Goal: Task Accomplishment & Management: Use online tool/utility

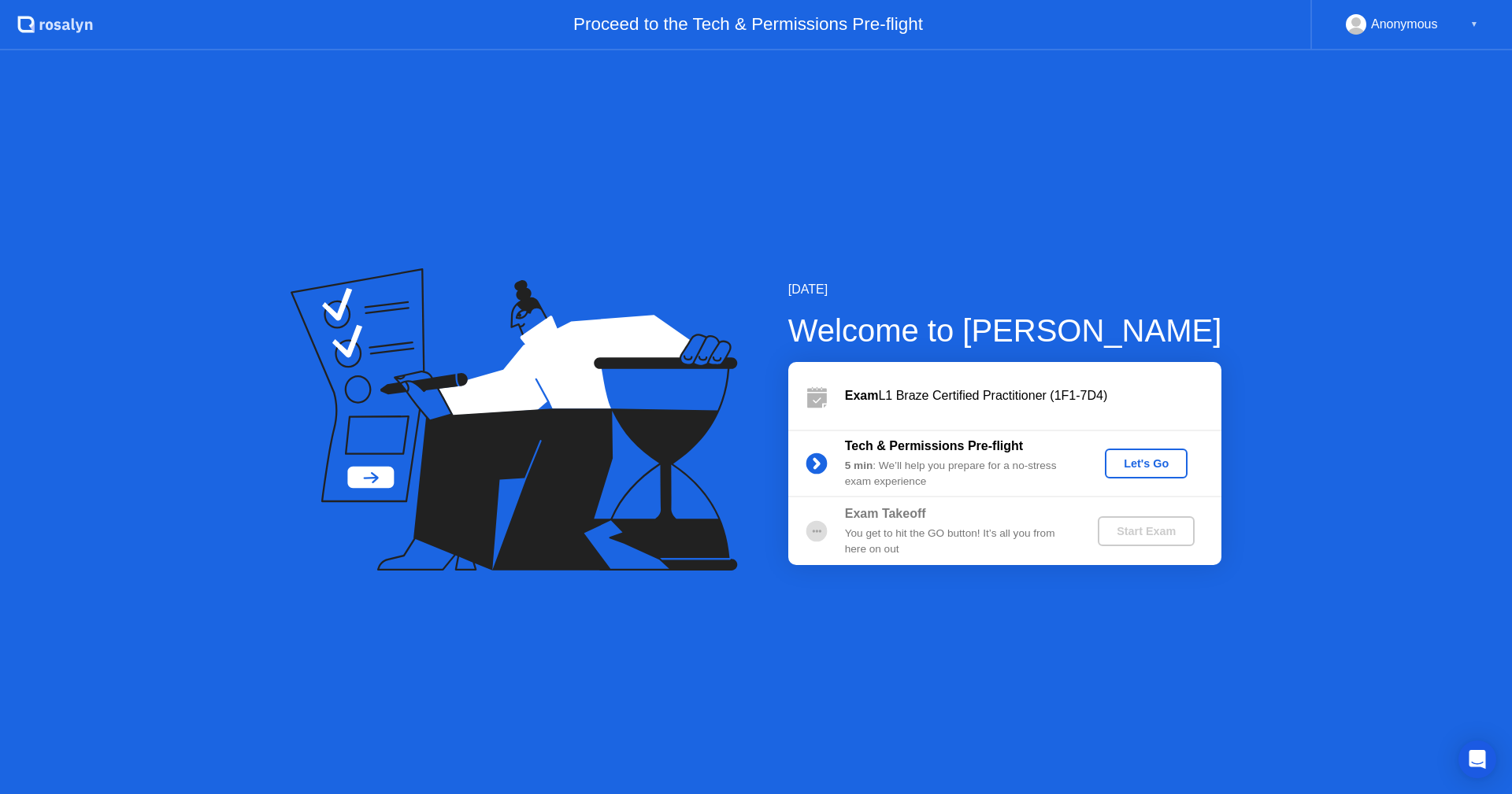
click at [1162, 475] on button "Let's Go" at bounding box center [1146, 463] width 83 height 30
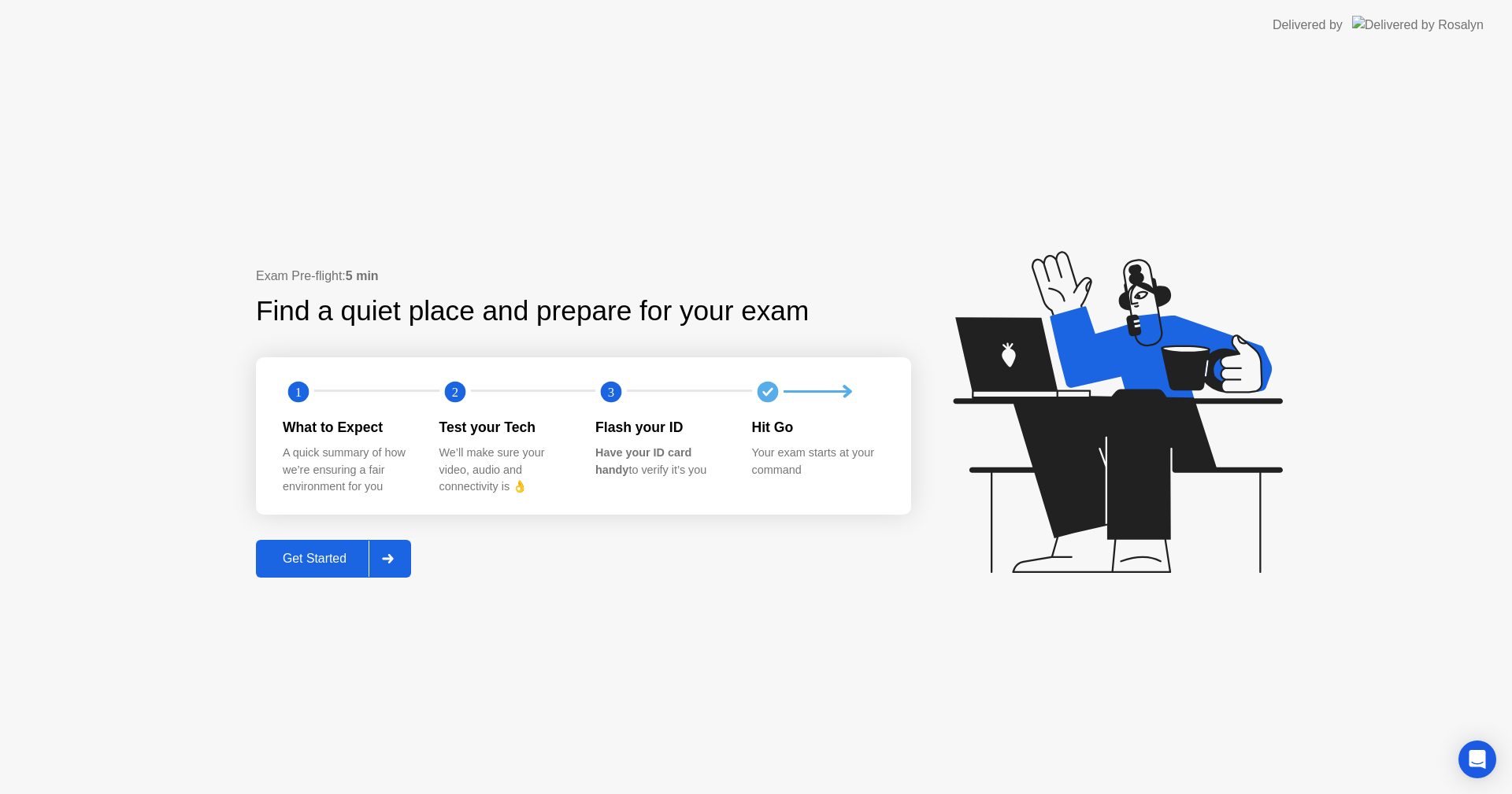
click at [330, 561] on div "Get Started" at bounding box center [315, 559] width 108 height 14
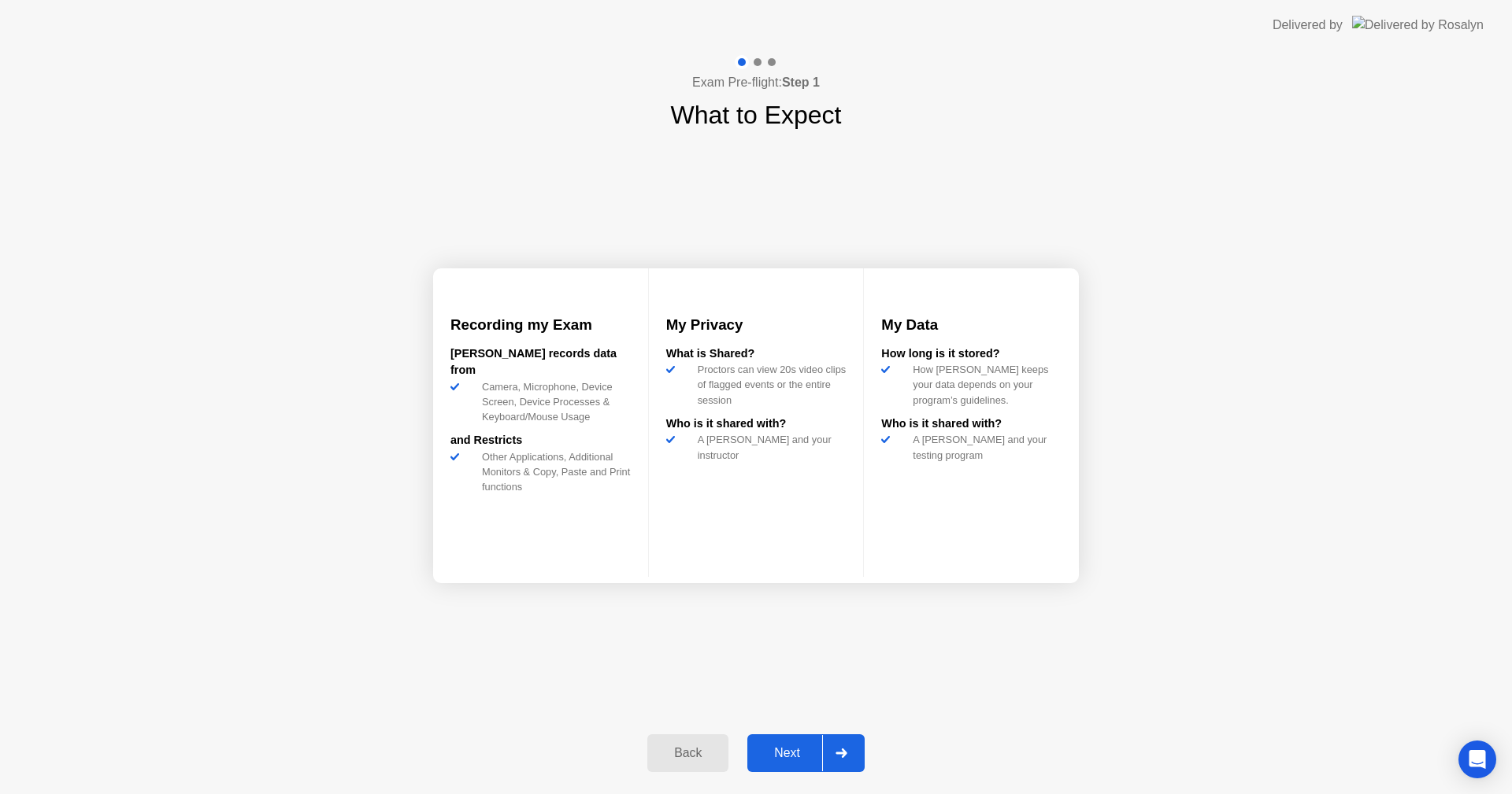
click at [788, 758] on div "Next" at bounding box center [787, 753] width 70 height 14
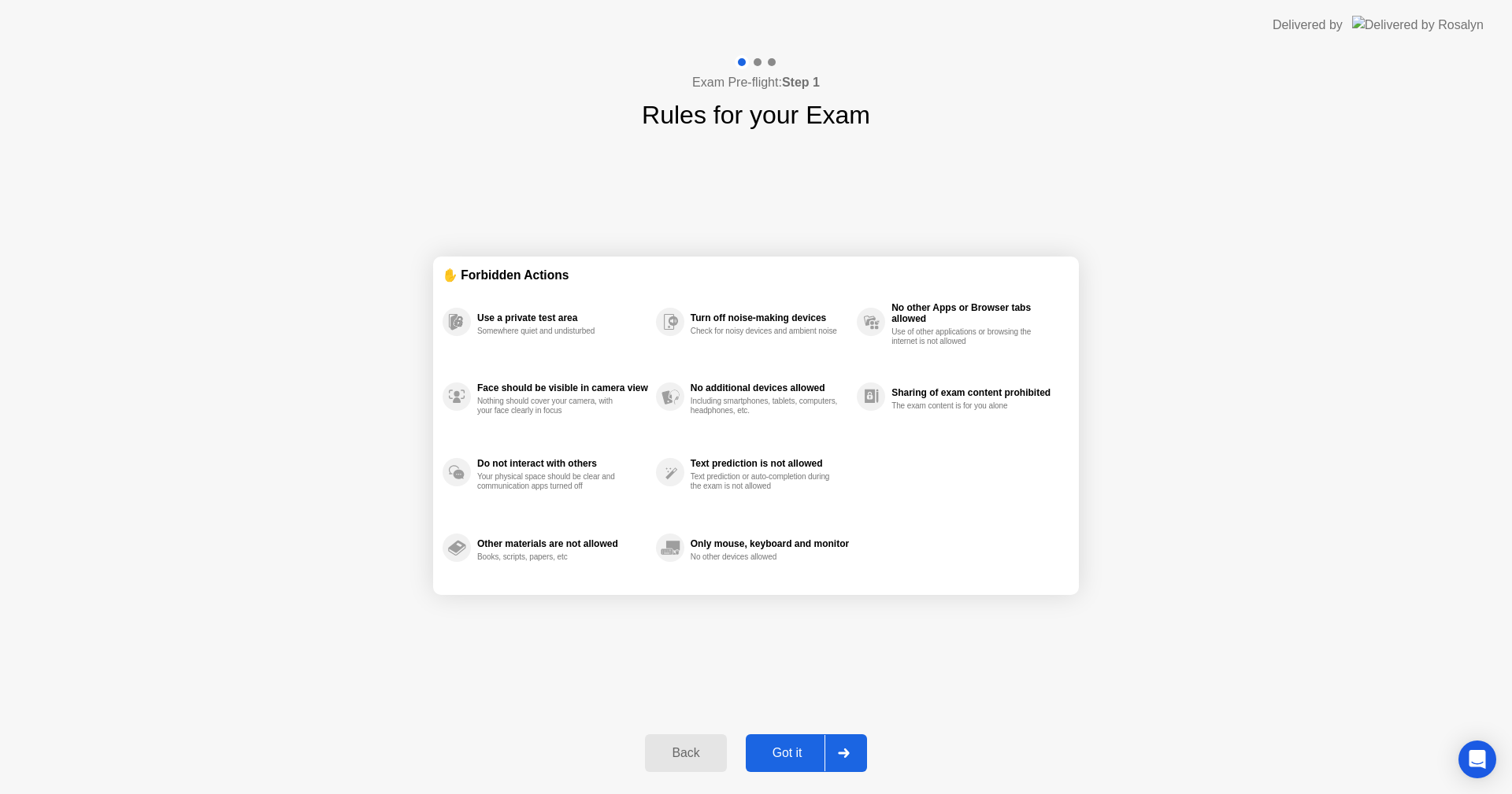
click at [788, 758] on div "Got it" at bounding box center [787, 753] width 74 height 14
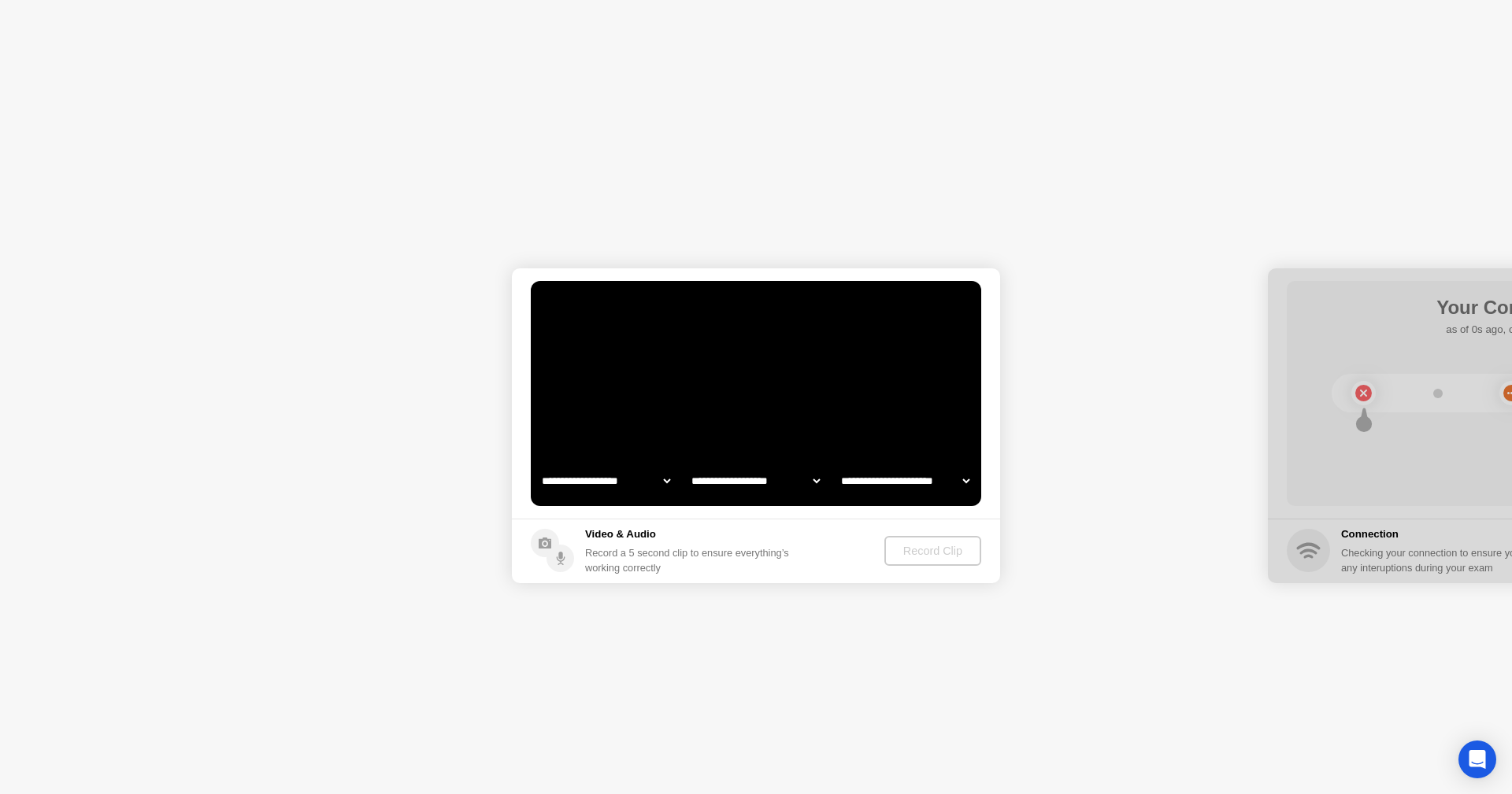
select select "**********"
select select "*******"
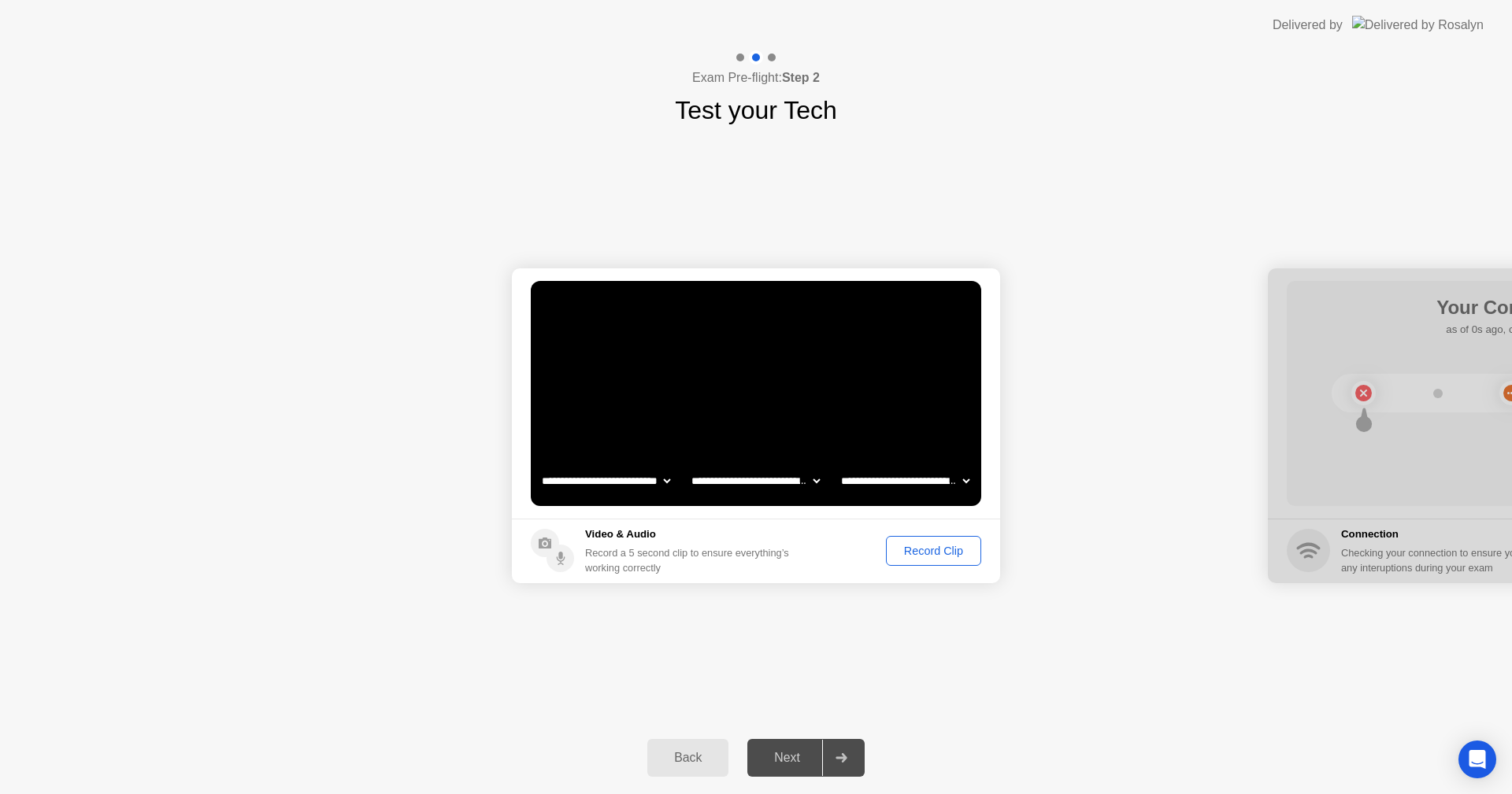
click at [893, 545] on div "Record Clip" at bounding box center [933, 551] width 85 height 13
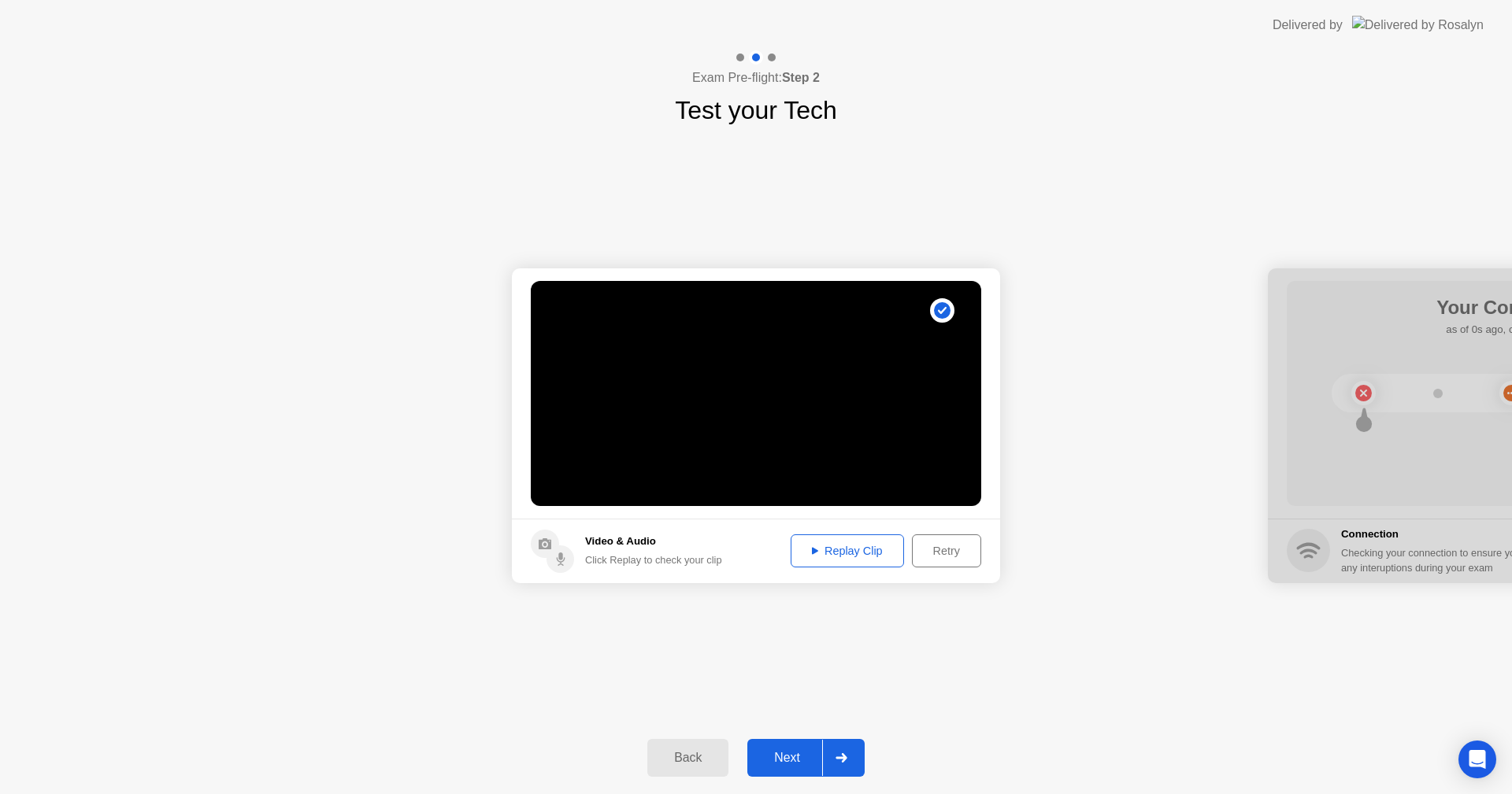
click at [798, 741] on button "Next" at bounding box center [805, 758] width 117 height 37
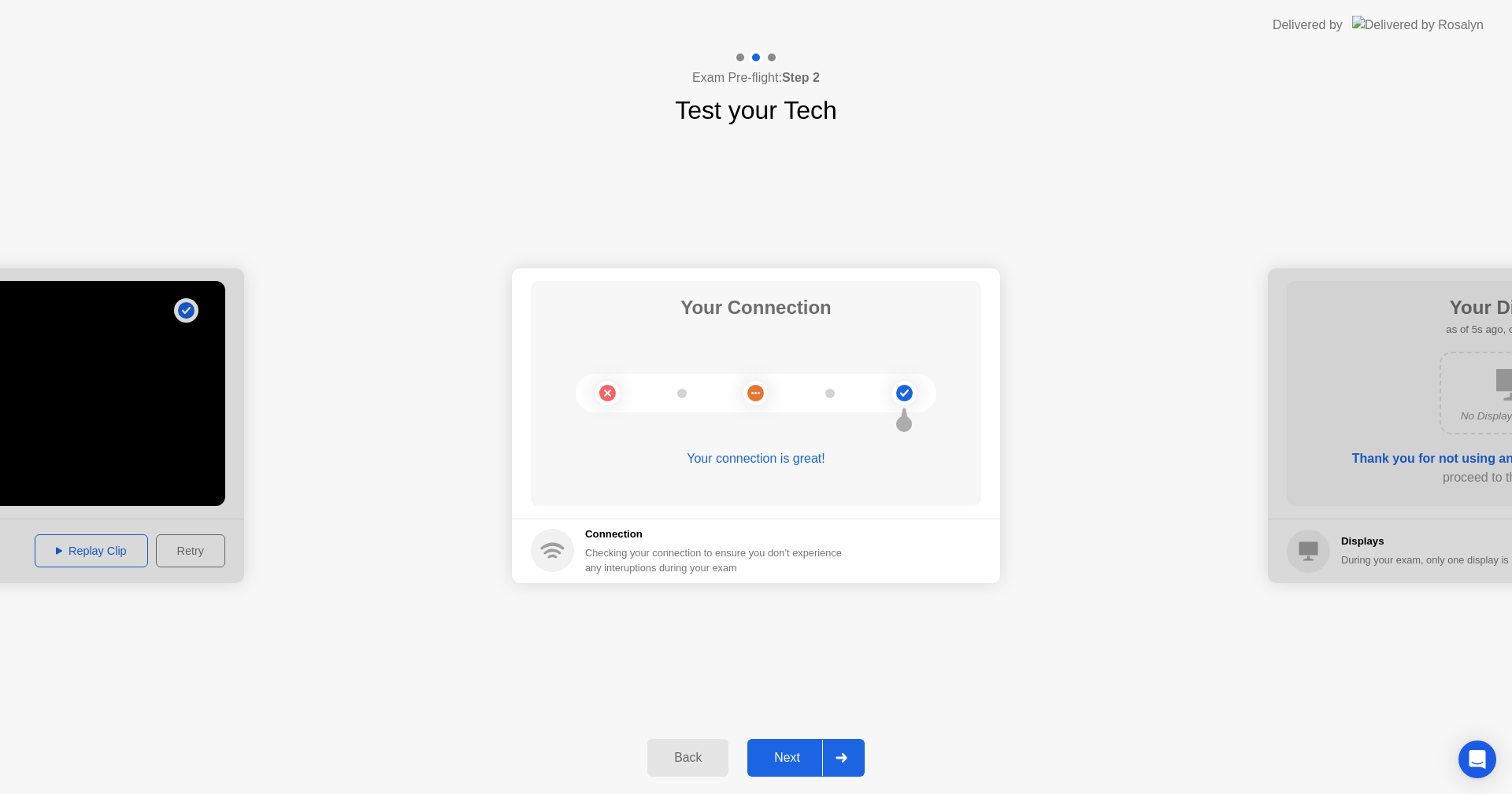
click at [796, 745] on button "Next" at bounding box center [805, 758] width 117 height 37
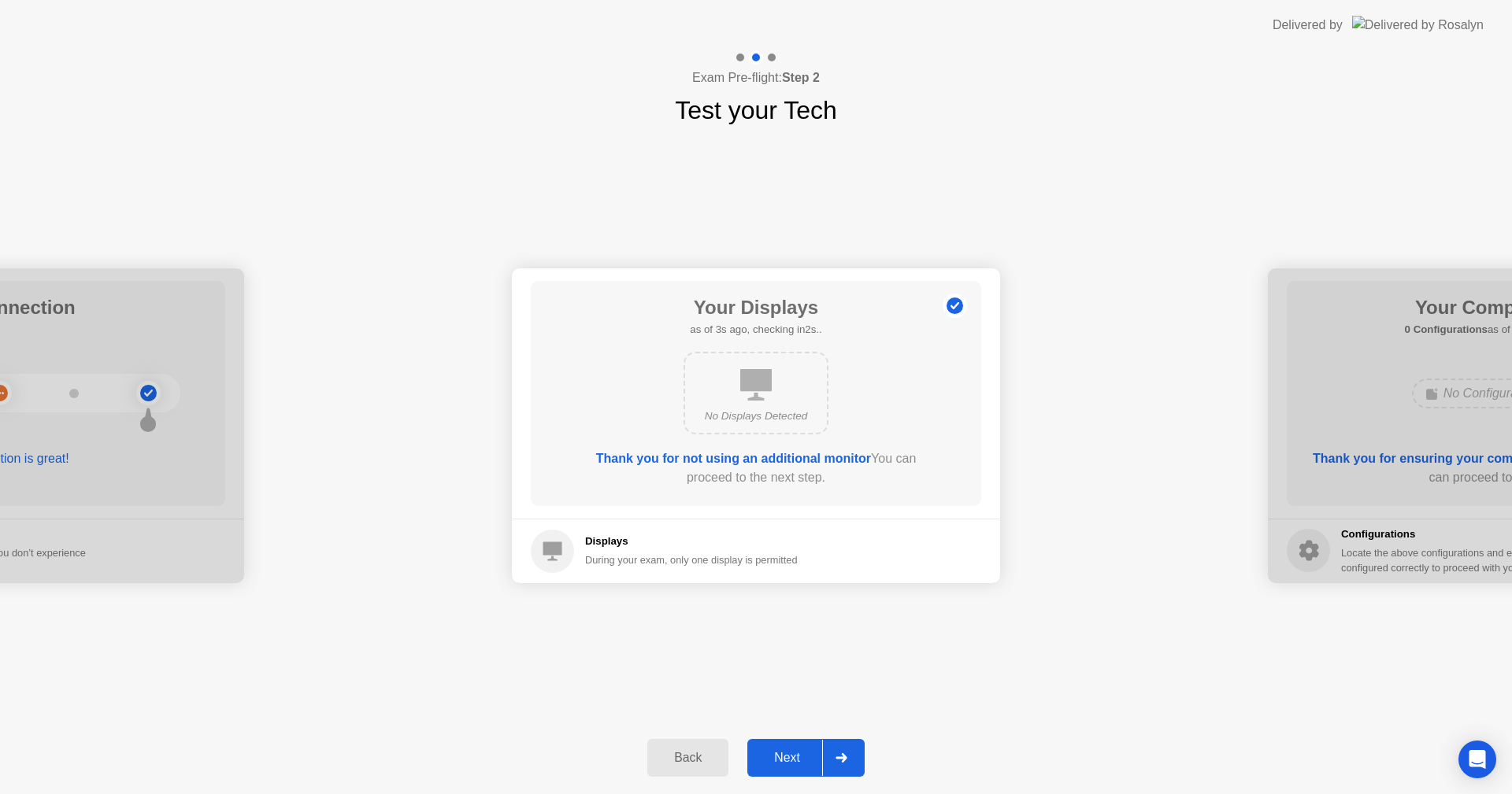
click at [796, 745] on button "Next" at bounding box center [805, 758] width 117 height 37
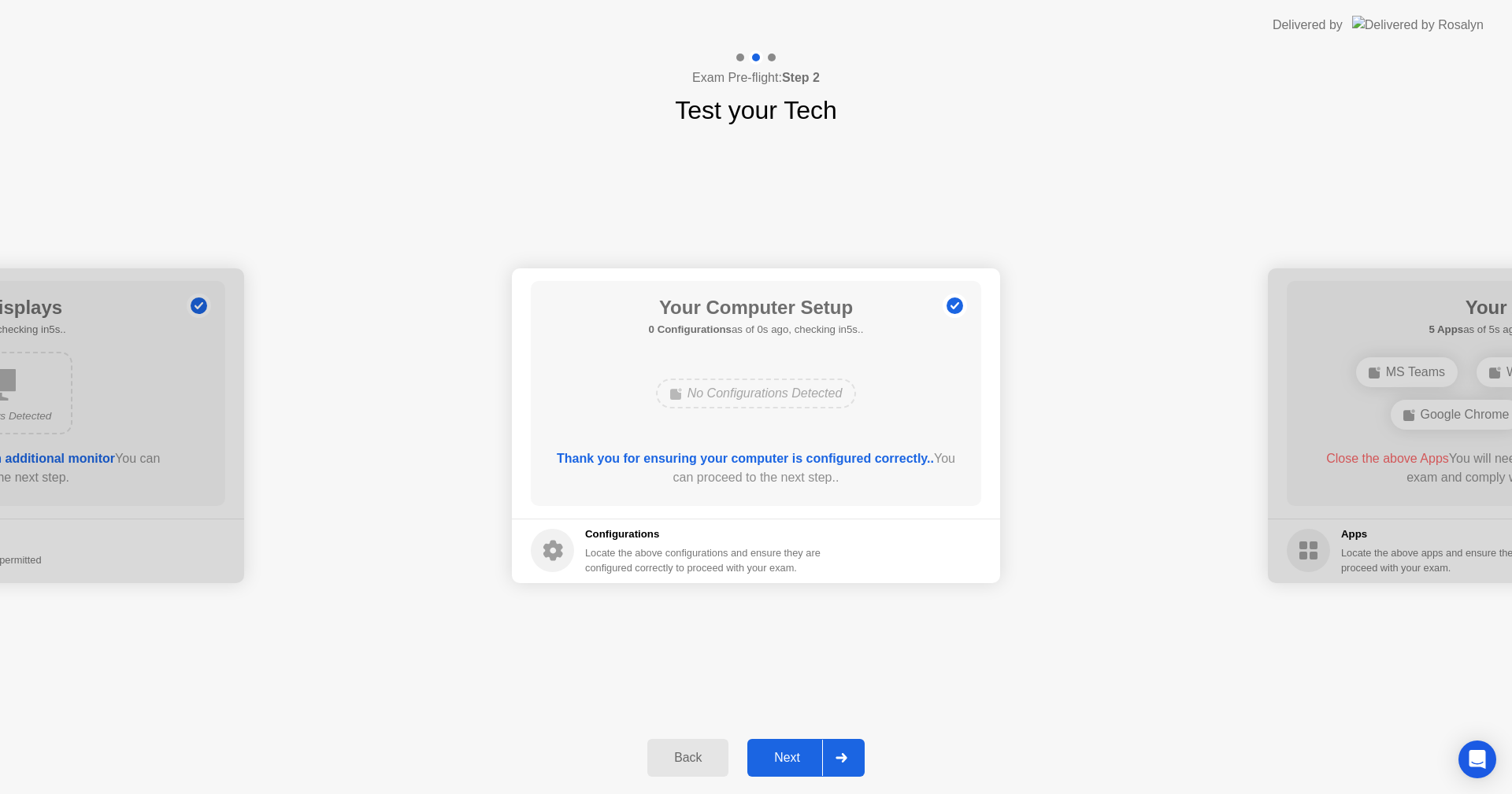
click at [796, 745] on button "Next" at bounding box center [805, 758] width 117 height 37
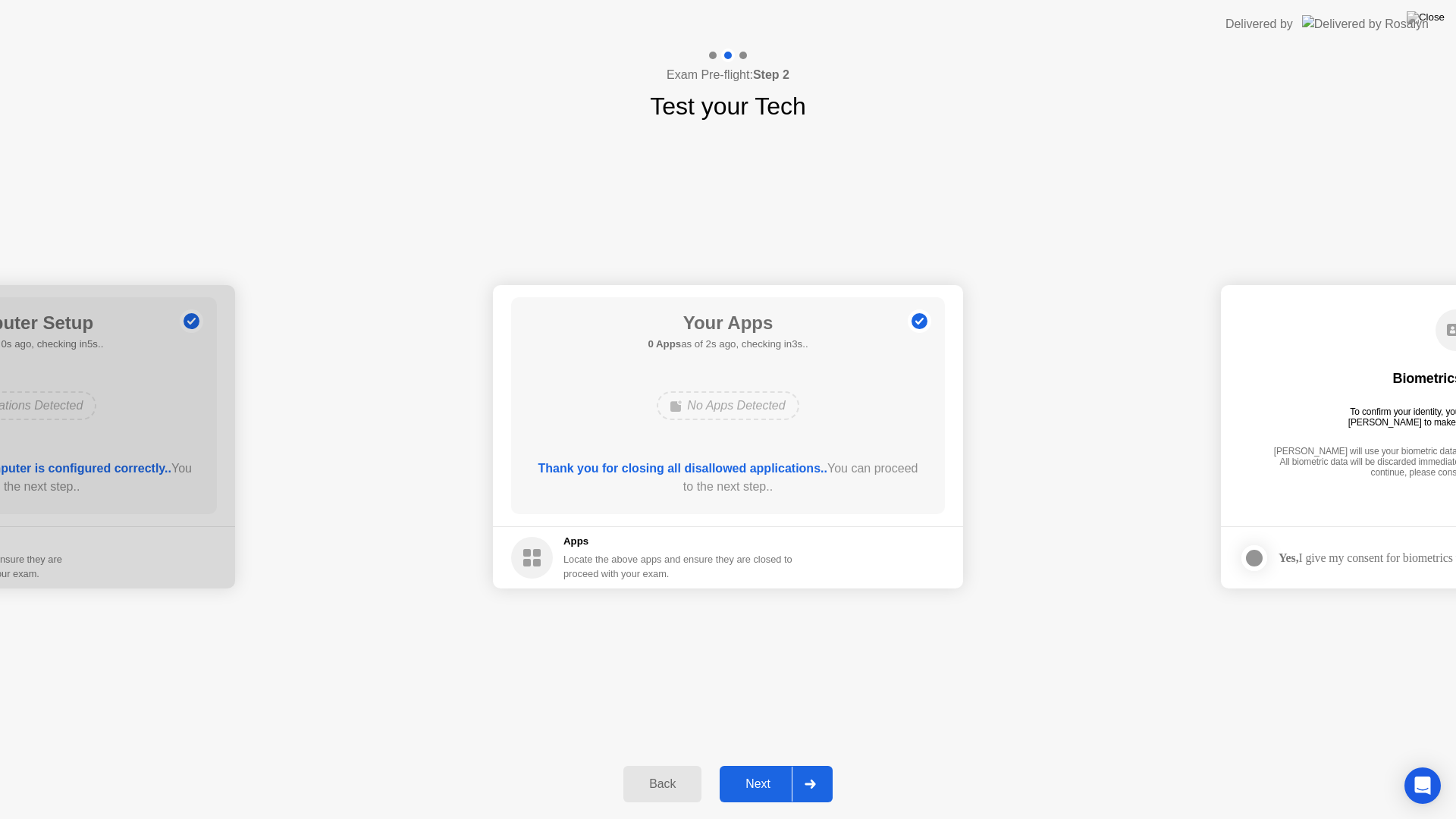
click at [784, 764] on button "Next" at bounding box center [775, 784] width 113 height 36
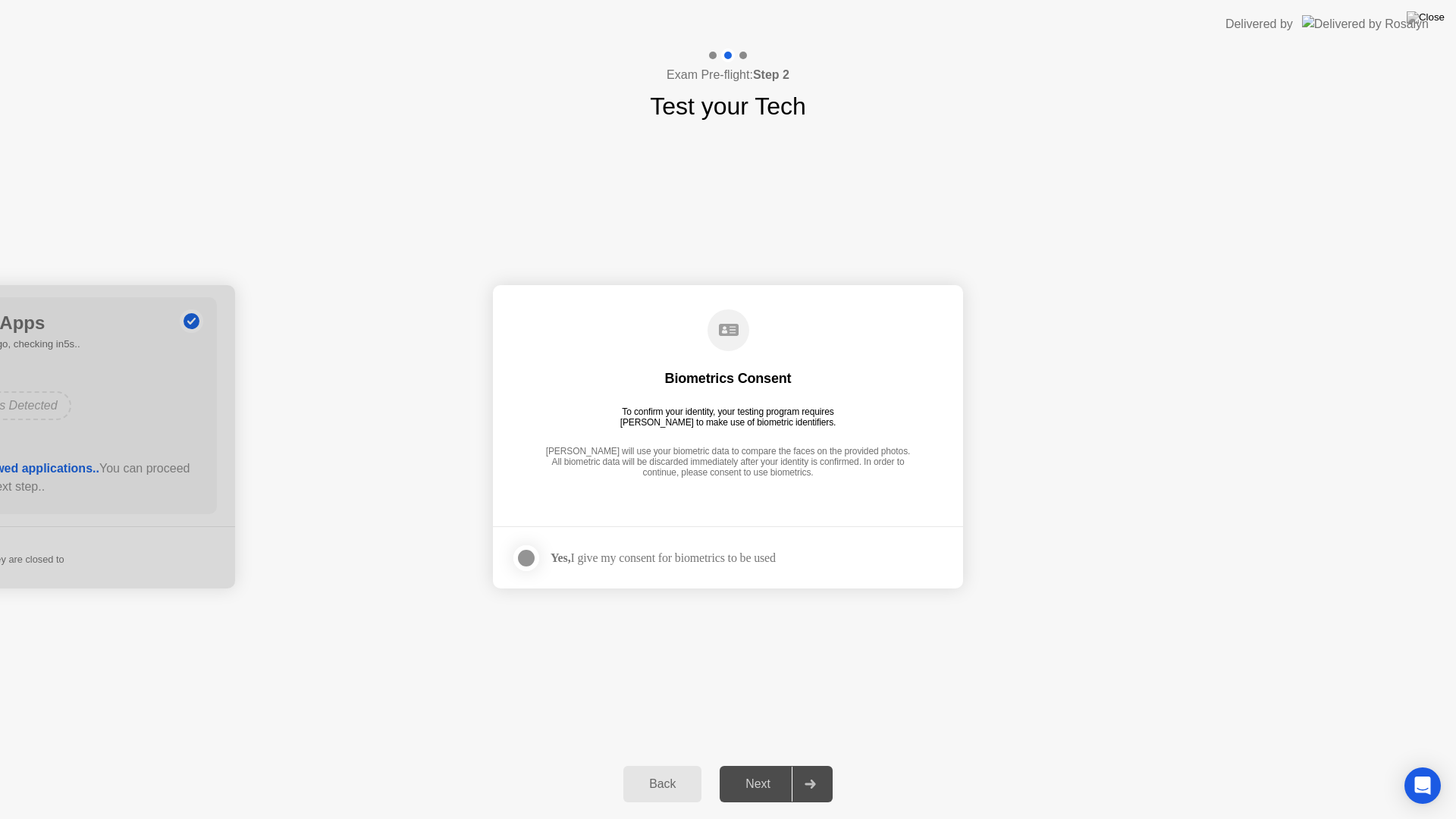
click at [612, 555] on div "Yes, I give my consent for biometrics to be used" at bounding box center [664, 557] width 226 height 14
click at [532, 557] on div at bounding box center [526, 557] width 18 height 18
click at [769, 764] on div "Back Next" at bounding box center [728, 784] width 1456 height 70
click at [762, 764] on div "Next" at bounding box center [757, 784] width 67 height 13
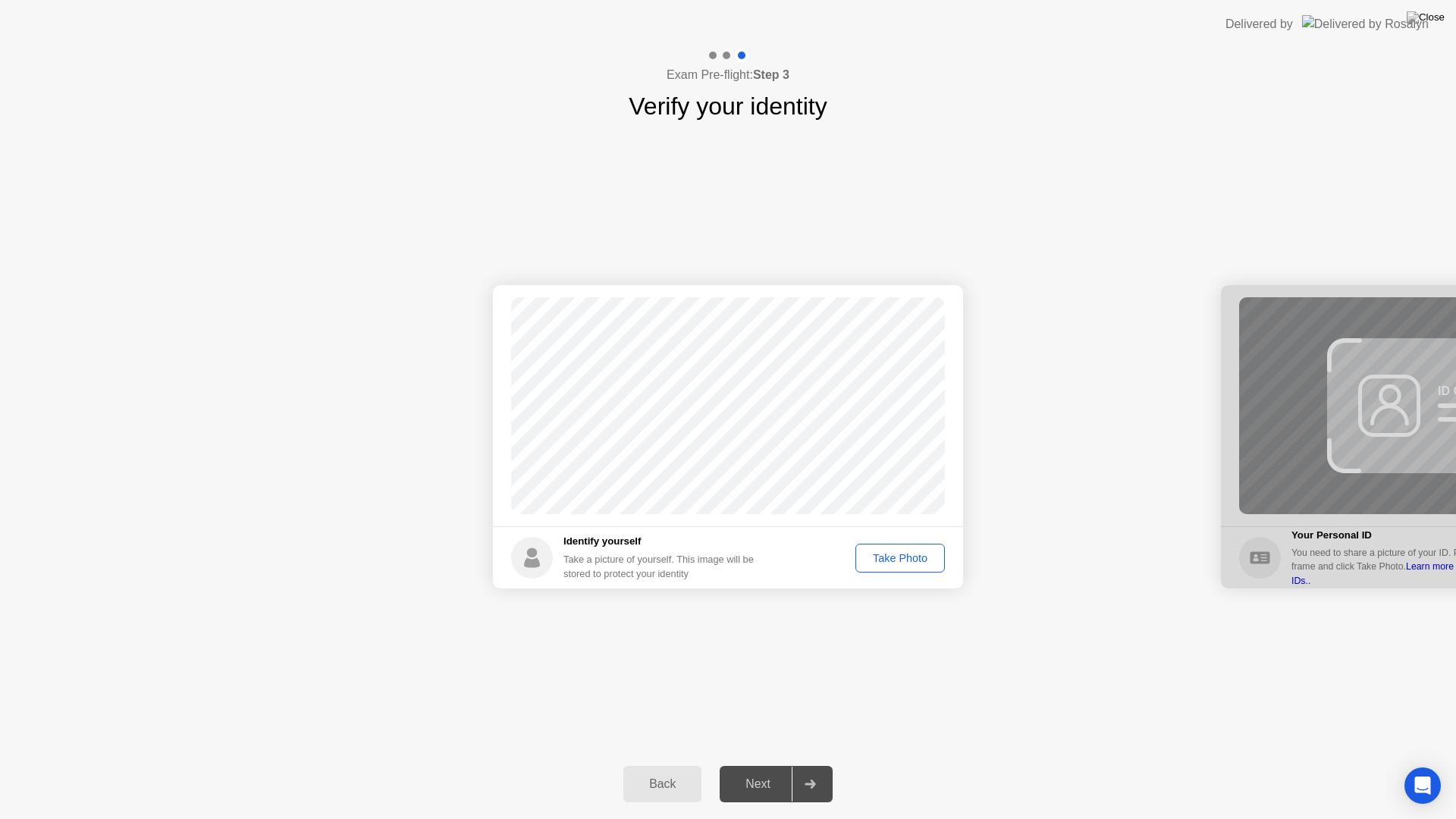
click at [914, 552] on div "Take Photo" at bounding box center [900, 557] width 79 height 12
click at [749, 764] on div "Next" at bounding box center [757, 784] width 67 height 13
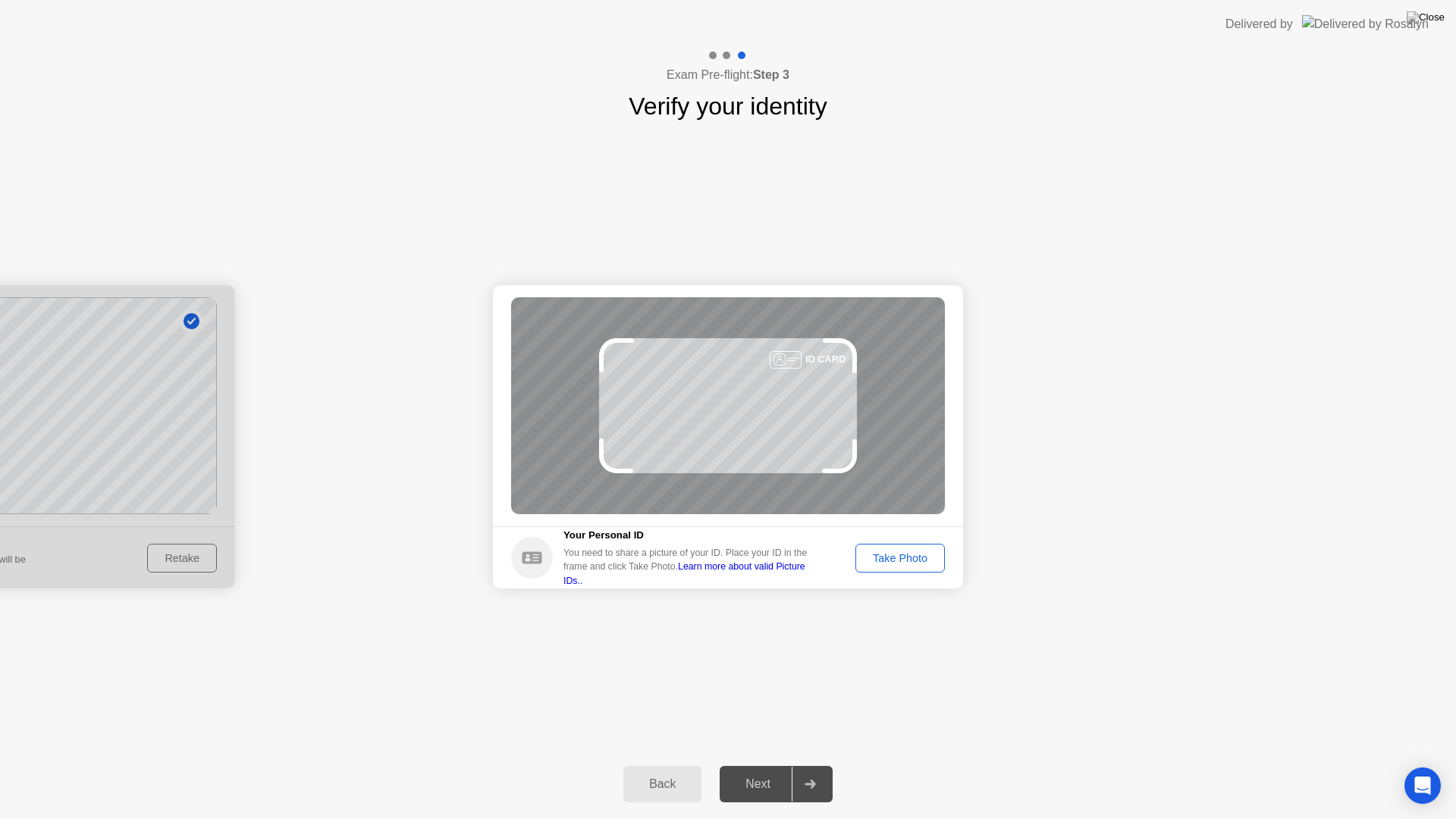
click at [910, 555] on div "Take Photo" at bounding box center [900, 557] width 79 height 12
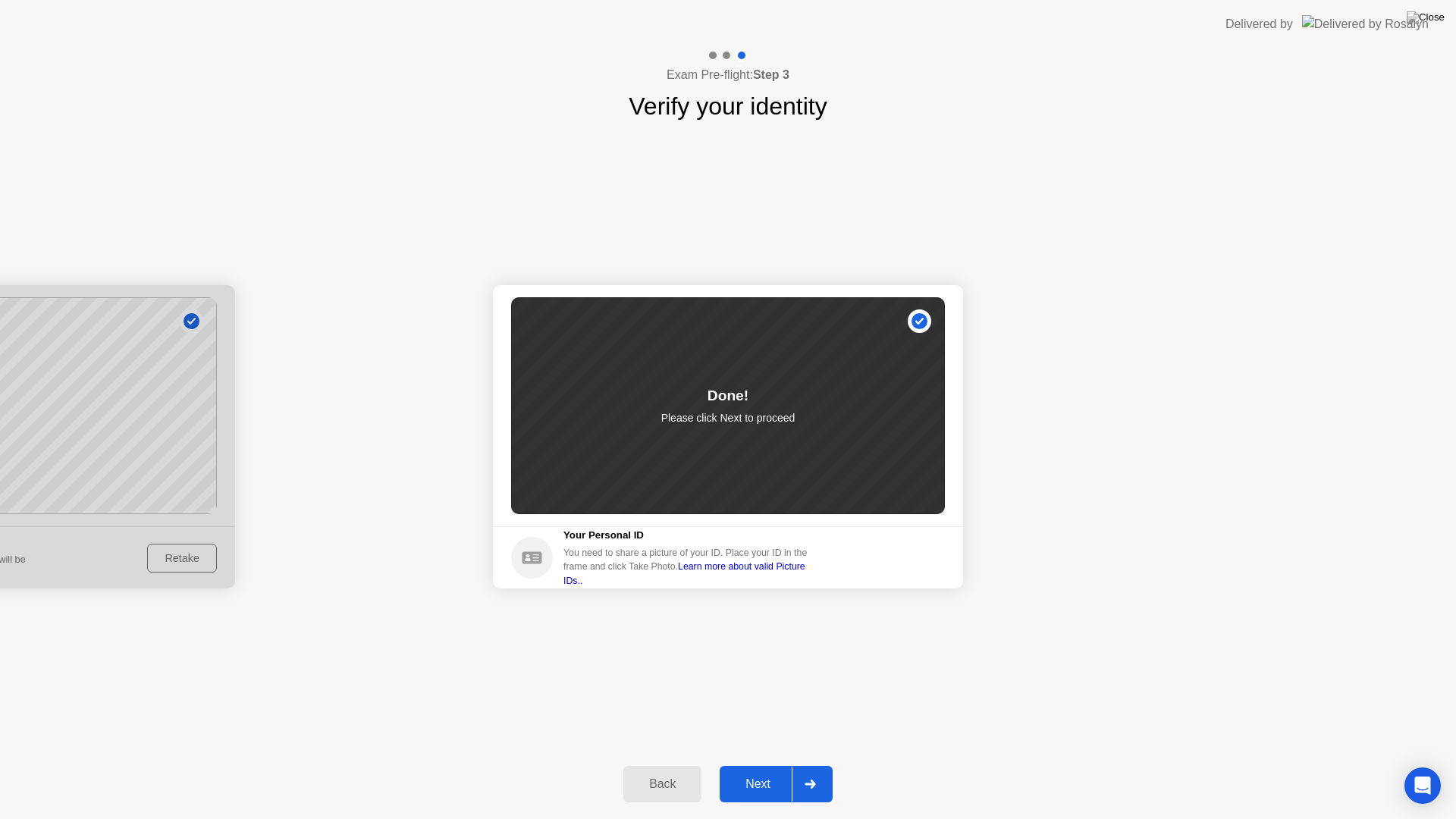
click at [762, 764] on div "Next" at bounding box center [757, 784] width 67 height 13
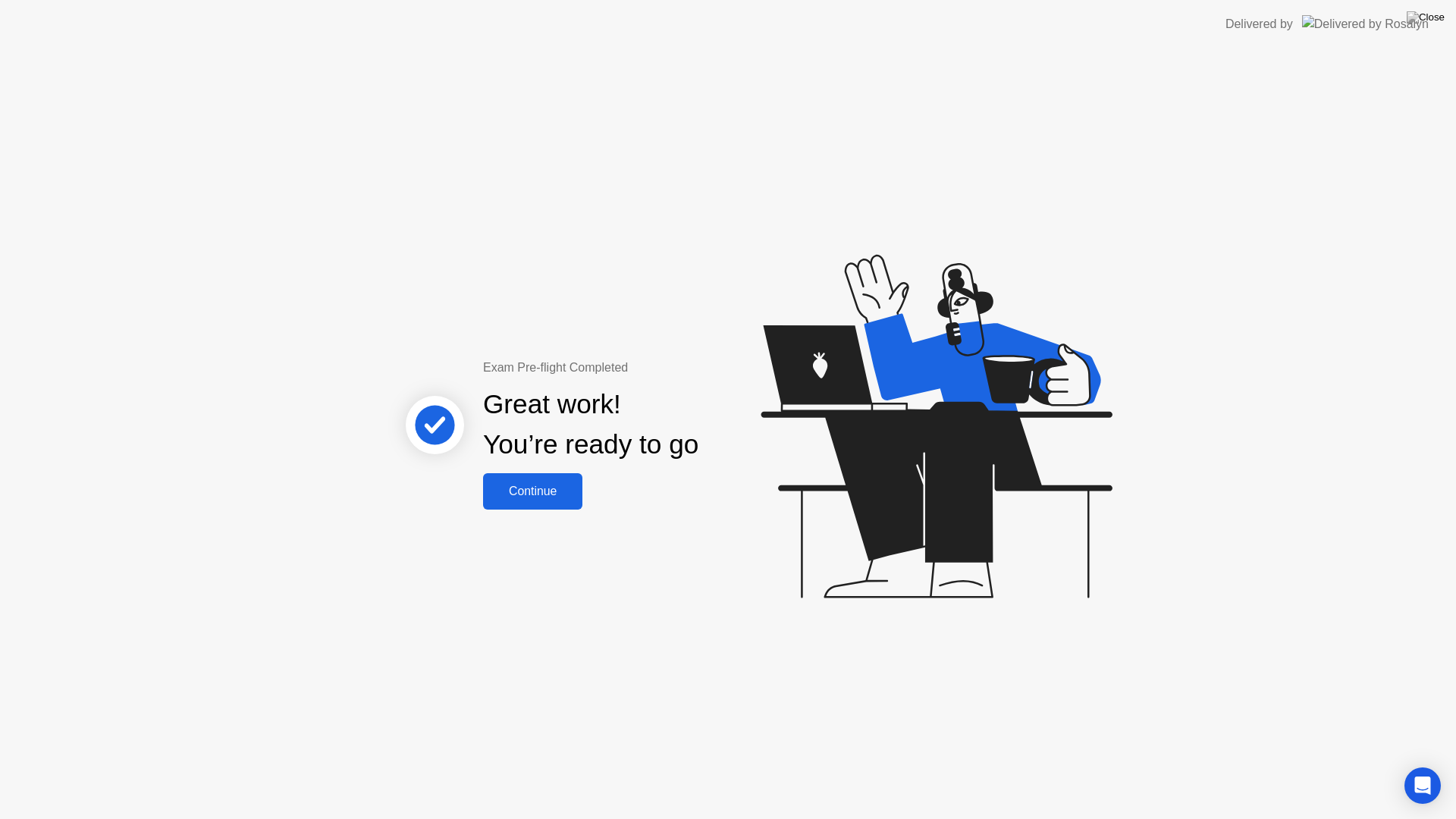
click at [545, 487] on div "Continue" at bounding box center [532, 491] width 90 height 13
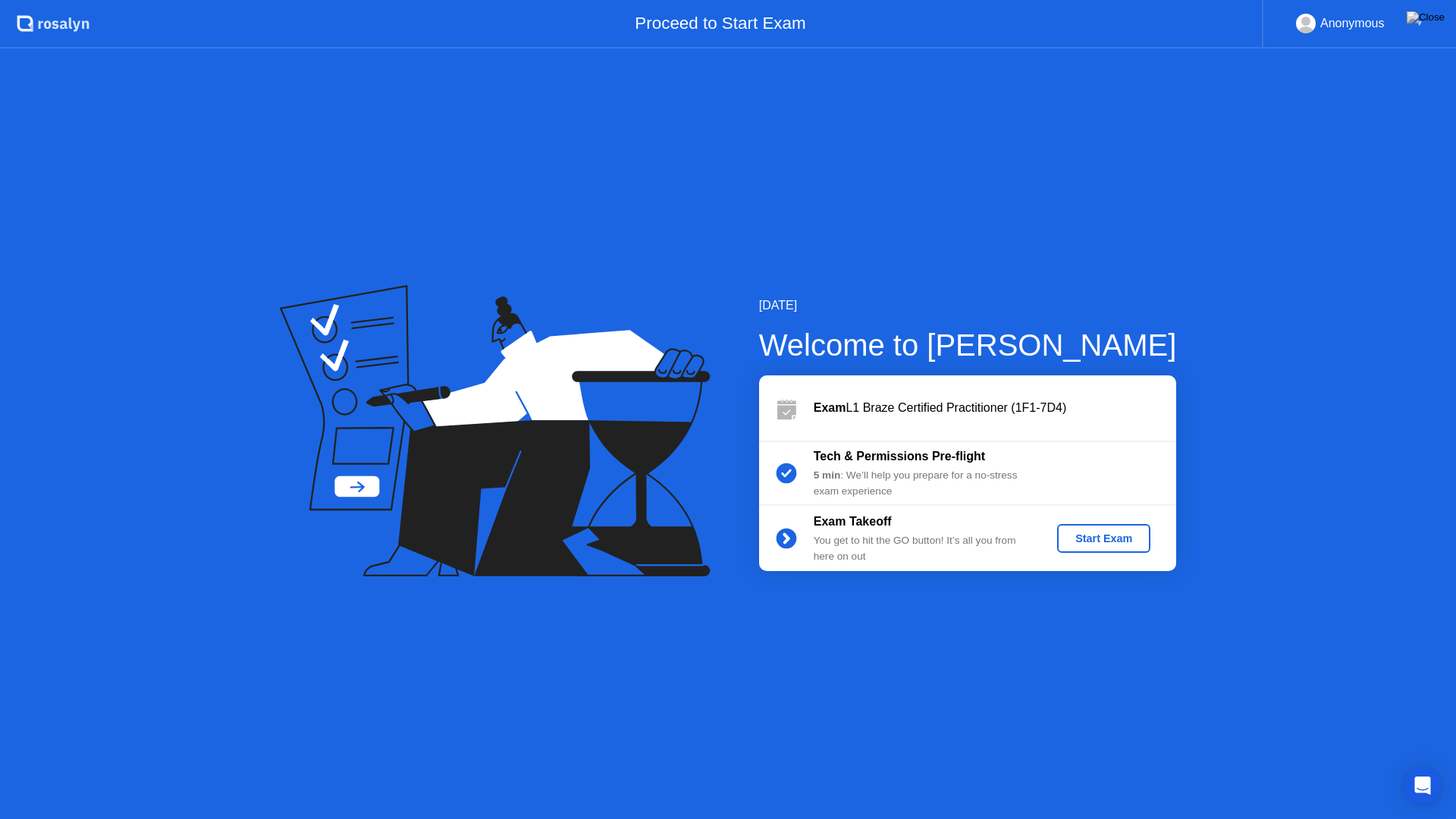
click at [1093, 537] on div "Start Exam" at bounding box center [1103, 538] width 82 height 12
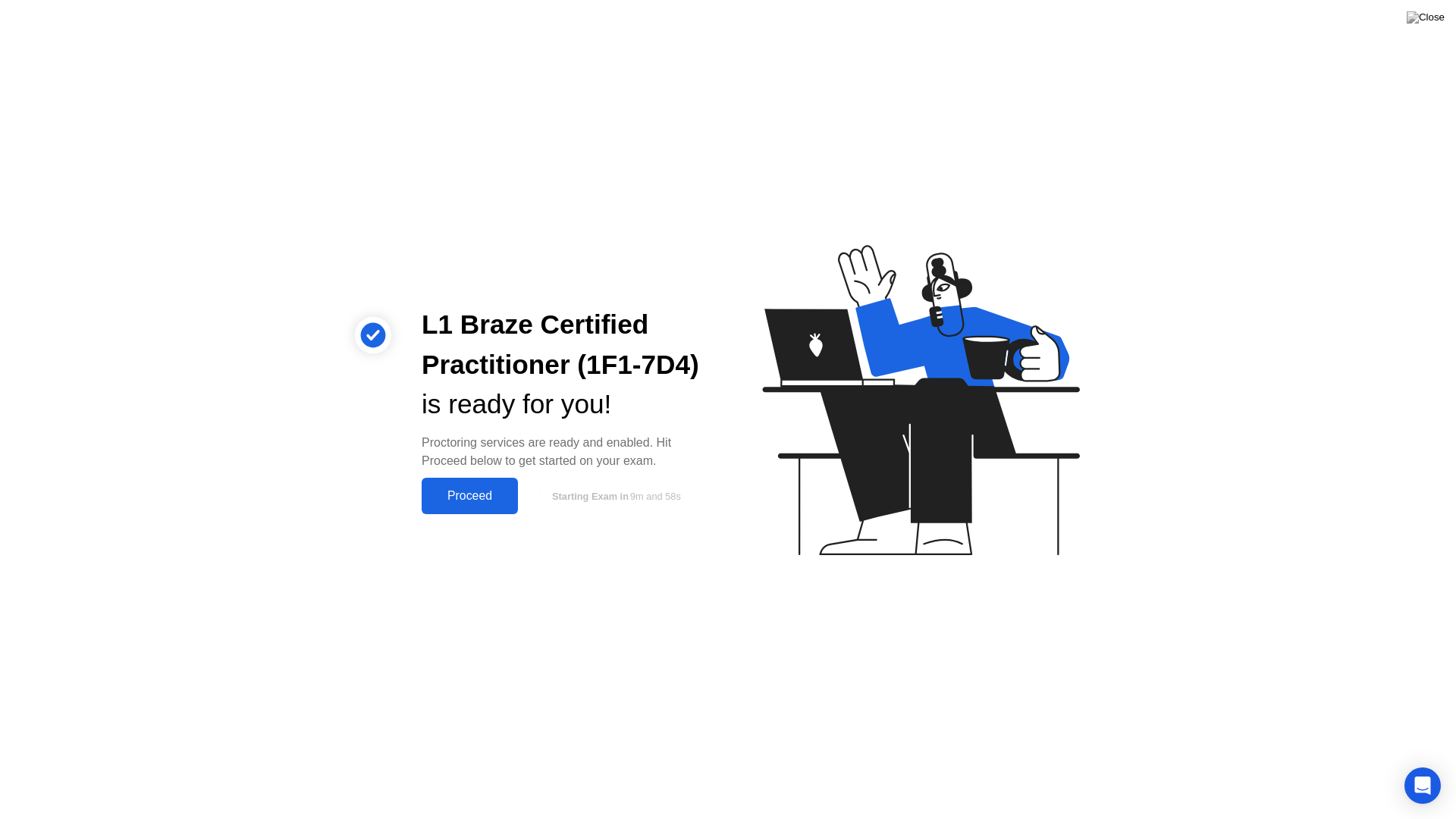
click at [466, 498] on div "Proceed" at bounding box center [470, 496] width 87 height 13
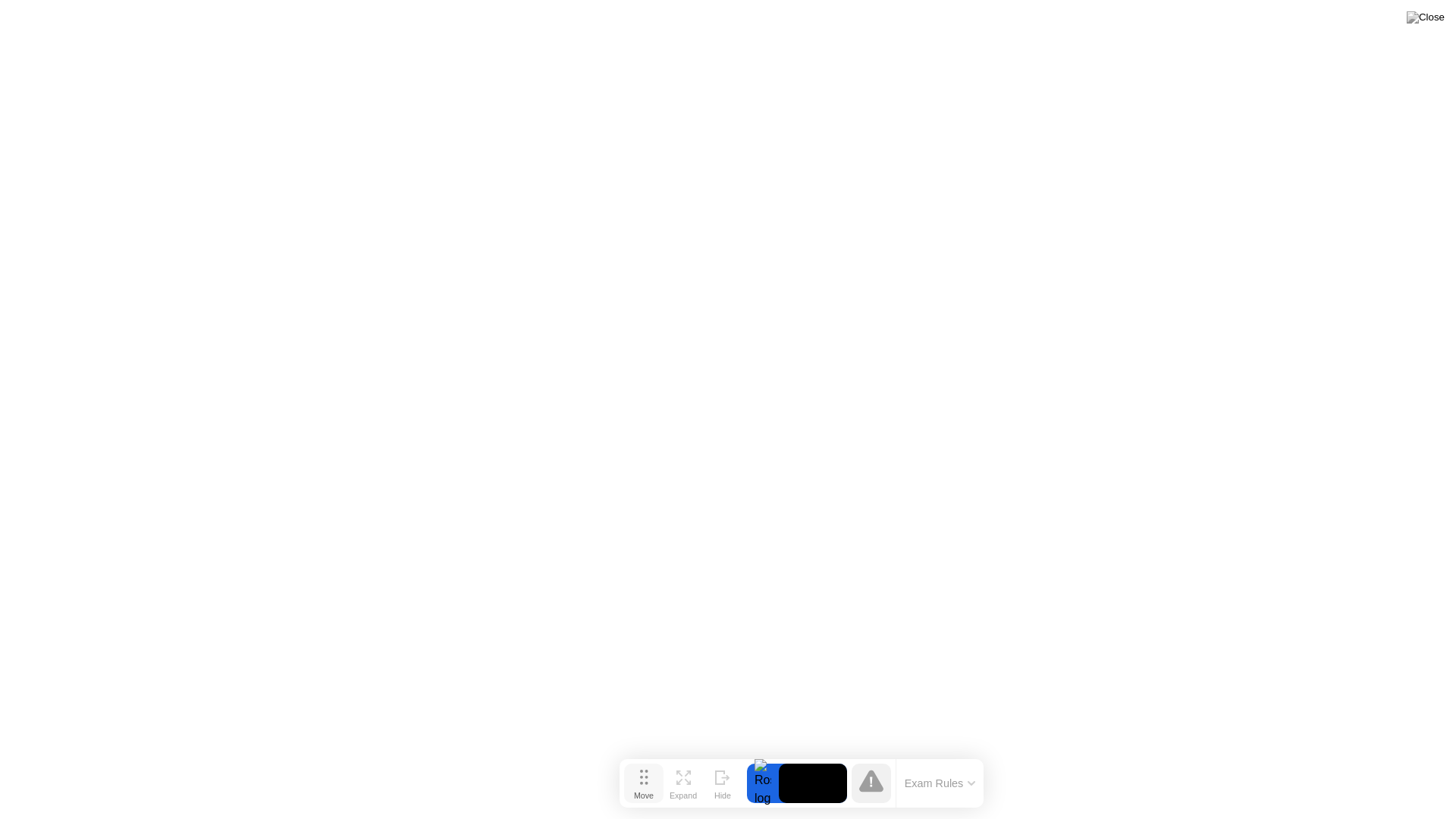
drag, startPoint x: 565, startPoint y: 795, endPoint x: 639, endPoint y: 784, distance: 74.8
click at [639, 764] on button "Move" at bounding box center [644, 783] width 40 height 40
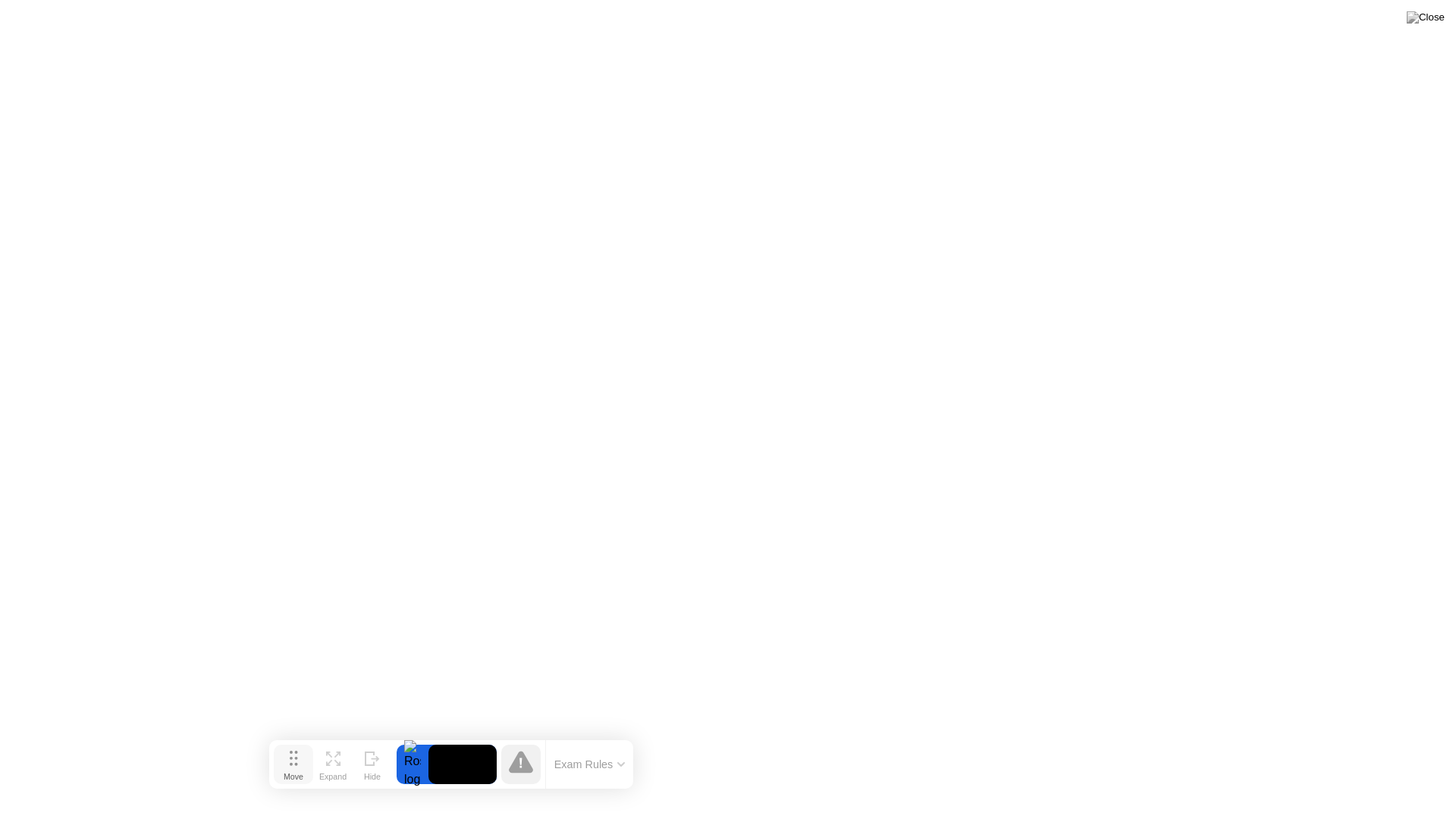
drag, startPoint x: 640, startPoint y: 779, endPoint x: 290, endPoint y: 759, distance: 350.6
click at [290, 759] on icon at bounding box center [294, 758] width 9 height 15
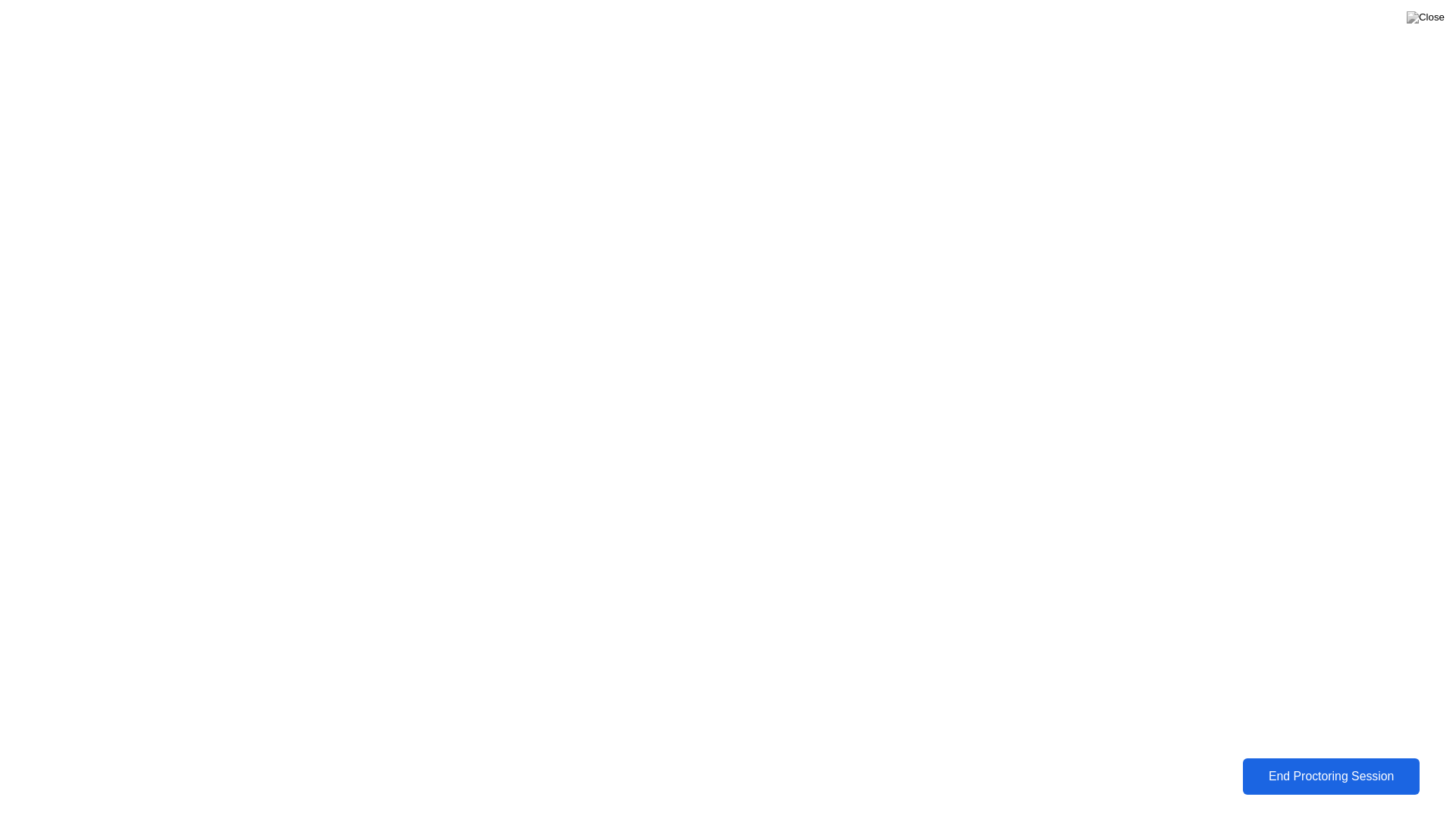
click at [1318, 764] on div "End Proctoring Session" at bounding box center [1331, 776] width 168 height 13
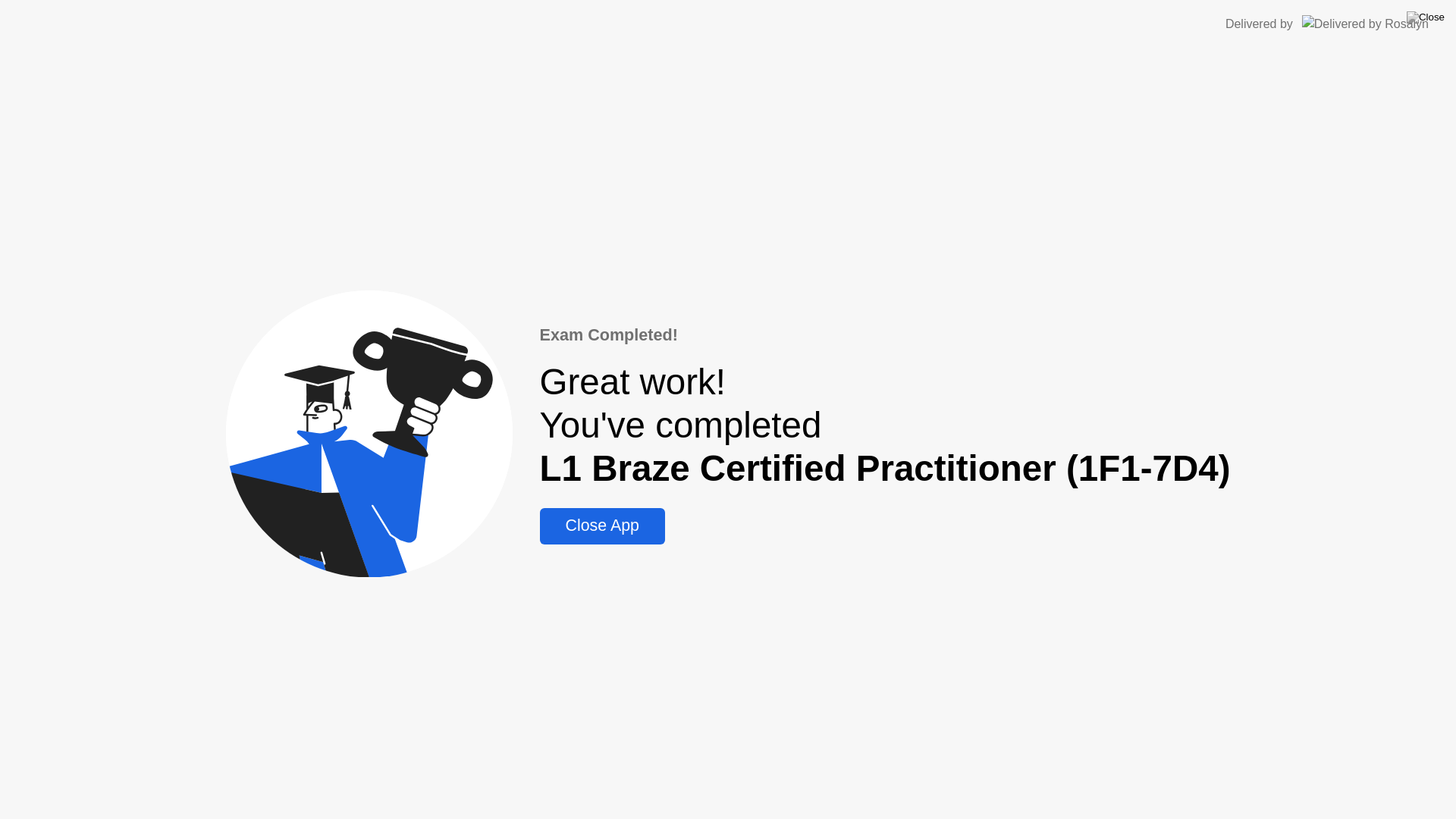
click at [580, 531] on div "Close App" at bounding box center [602, 526] width 116 height 19
